Goal: Task Accomplishment & Management: Complete application form

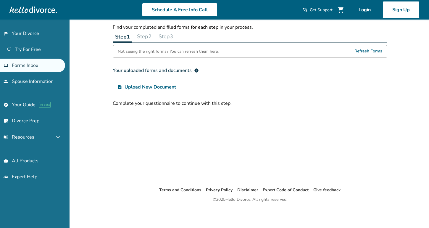
click at [148, 40] on button "Step 2" at bounding box center [144, 36] width 19 height 12
click at [174, 36] on button "Step 3" at bounding box center [165, 36] width 19 height 12
click at [147, 36] on button "Step 2" at bounding box center [143, 36] width 19 height 12
click at [121, 34] on button "Step 1" at bounding box center [122, 36] width 19 height 12
click at [148, 37] on button "Step 2" at bounding box center [144, 36] width 19 height 12
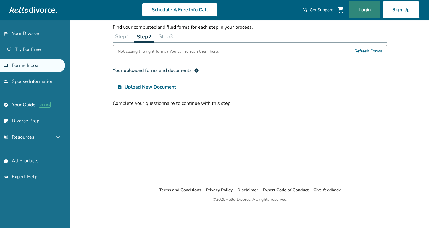
click at [366, 10] on link "Login" at bounding box center [364, 9] width 31 height 17
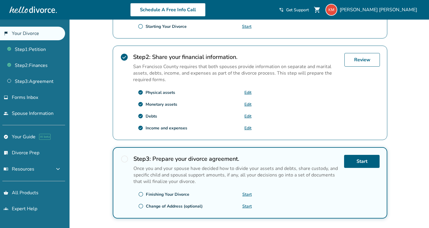
scroll to position [167, 0]
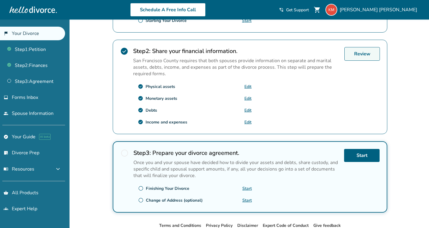
click at [360, 54] on link "Review" at bounding box center [362, 54] width 36 height 14
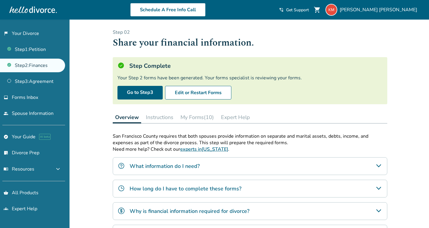
click at [207, 119] on button "My Forms (10)" at bounding box center [197, 117] width 38 height 12
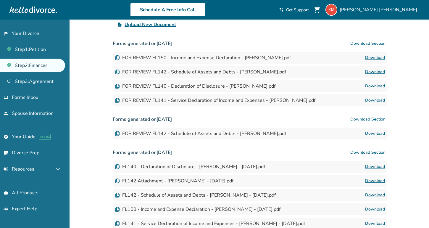
scroll to position [160, 0]
click at [376, 136] on link "Download" at bounding box center [375, 132] width 20 height 7
